Goal: Browse casually

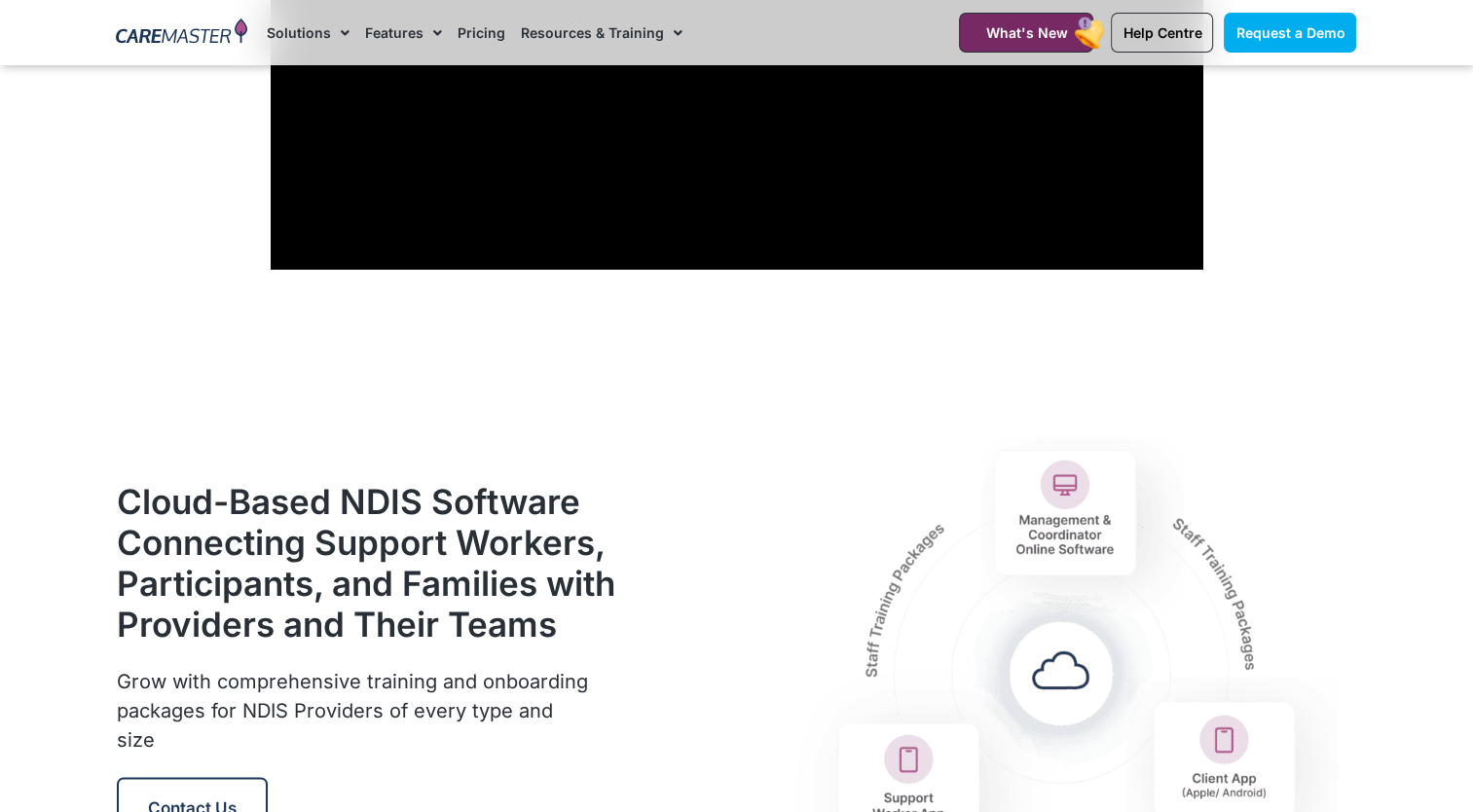
scroll to position [1752, 0]
